Goal: Information Seeking & Learning: Learn about a topic

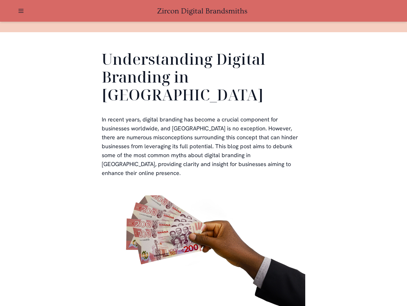
scroll to position [191, 0]
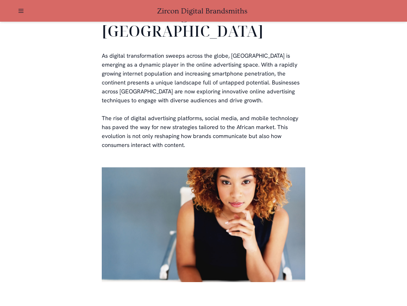
scroll to position [1313, 0]
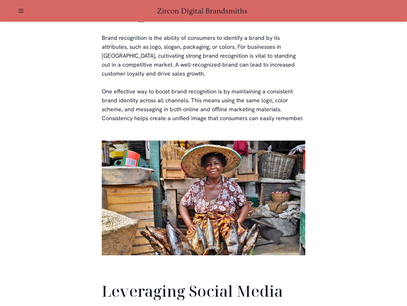
scroll to position [1499, 0]
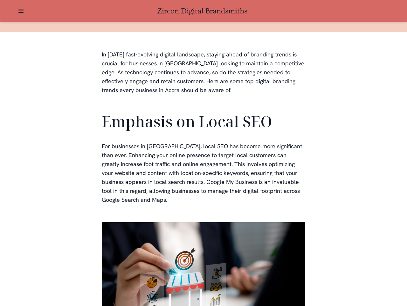
scroll to position [191, 0]
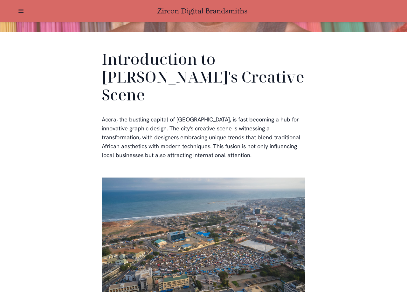
scroll to position [191, 0]
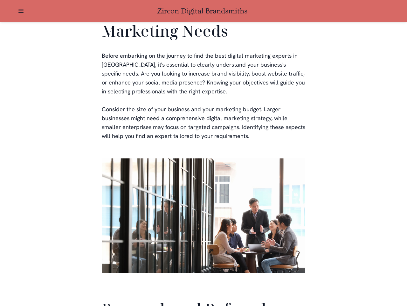
scroll to position [1515, 0]
